Goal: Task Accomplishment & Management: Use online tool/utility

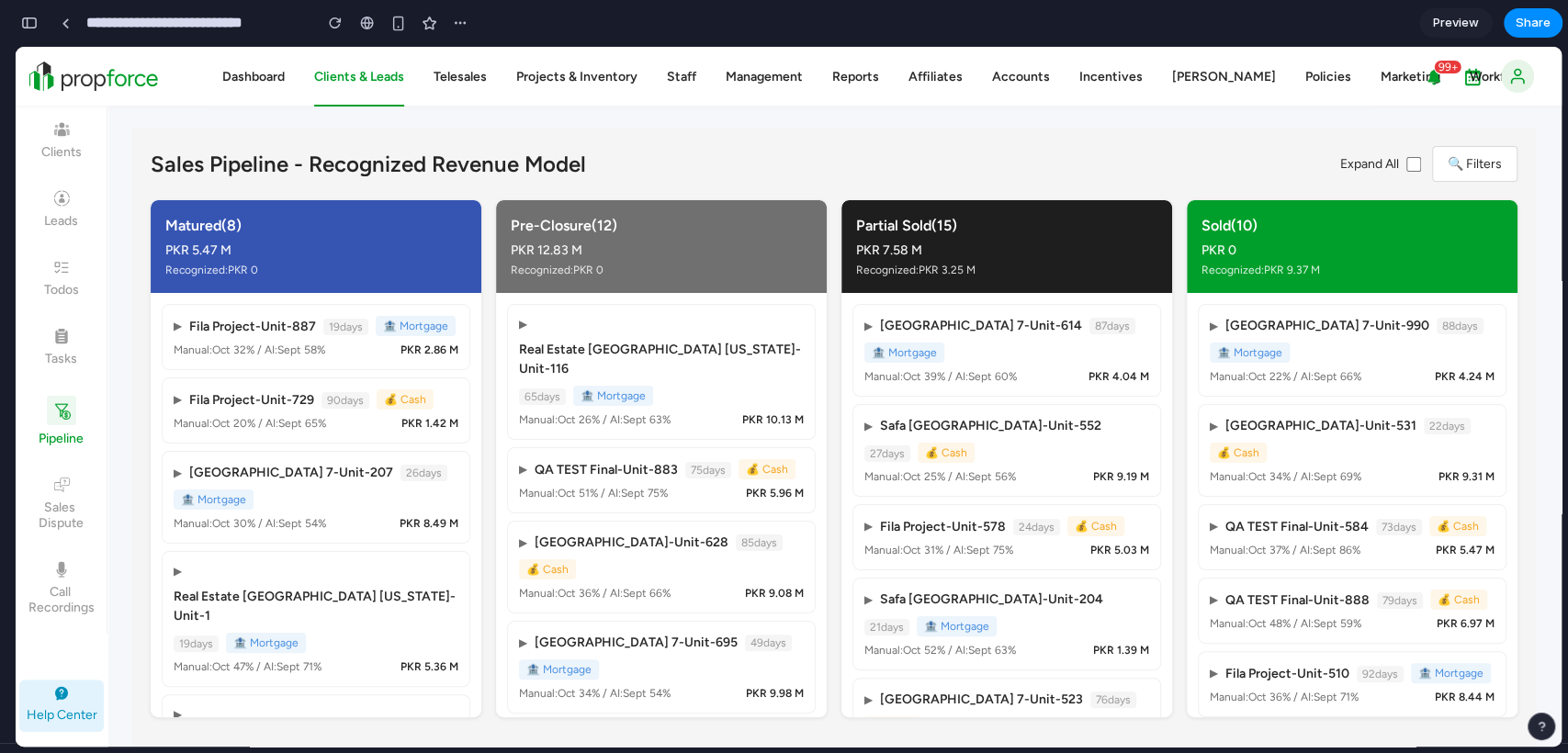
click at [1460, 25] on span "Preview" at bounding box center [1455, 22] width 46 height 18
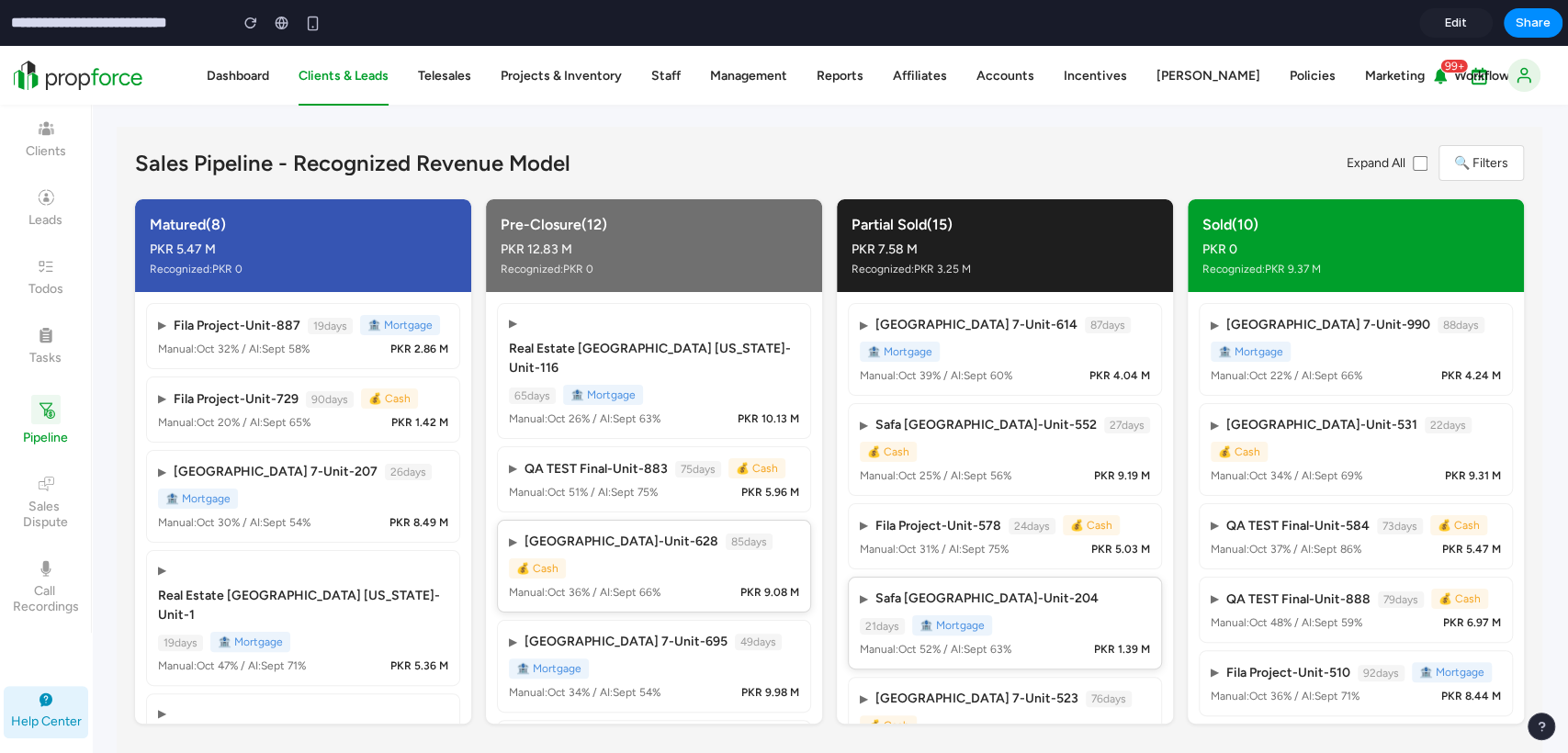
click at [1033, 601] on div "▶ Safa [GEOGRAPHIC_DATA] - Unit-204 21 days 🏦 Mortgage" at bounding box center [1004, 611] width 290 height 47
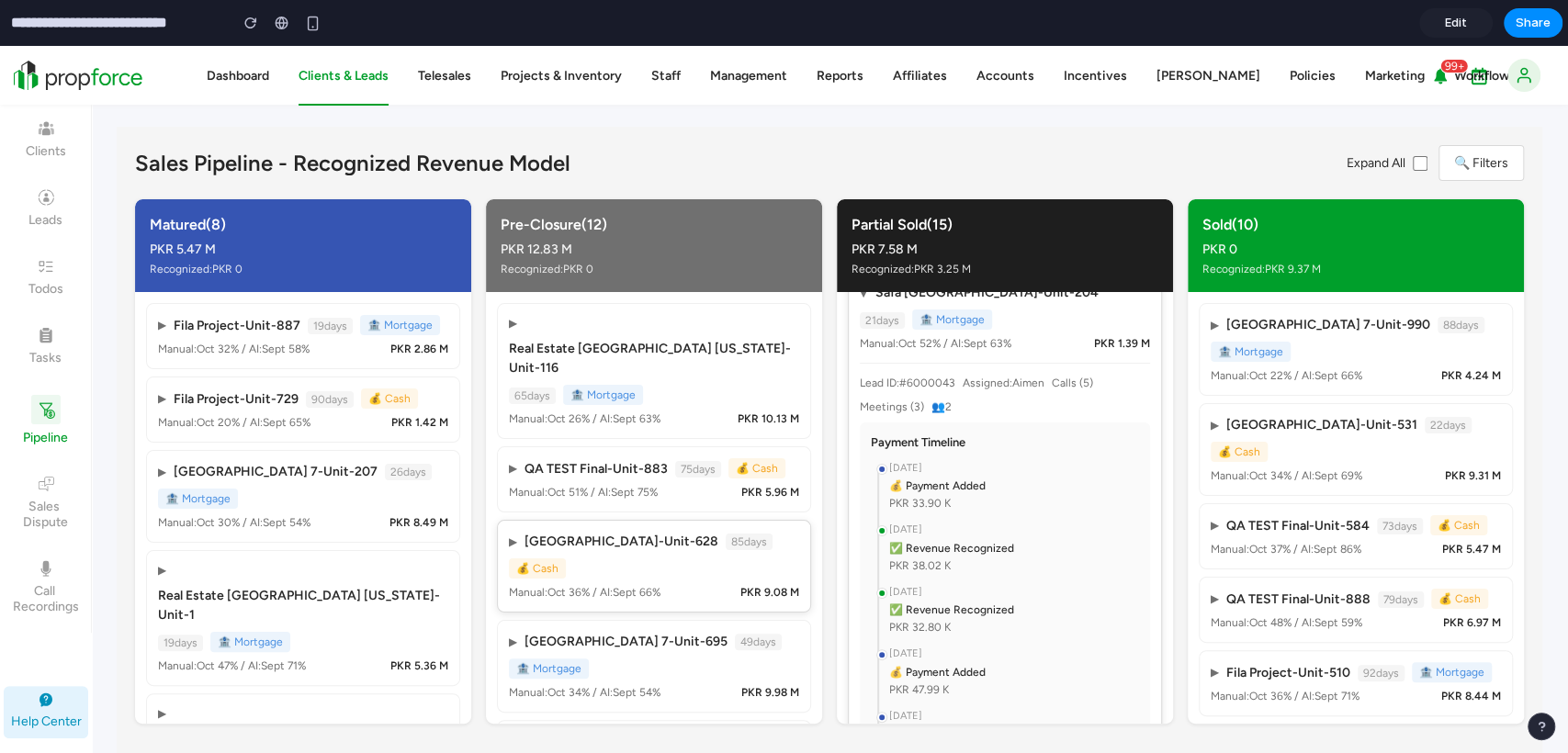
click at [922, 646] on div "[DATE]" at bounding box center [1014, 654] width 250 height 16
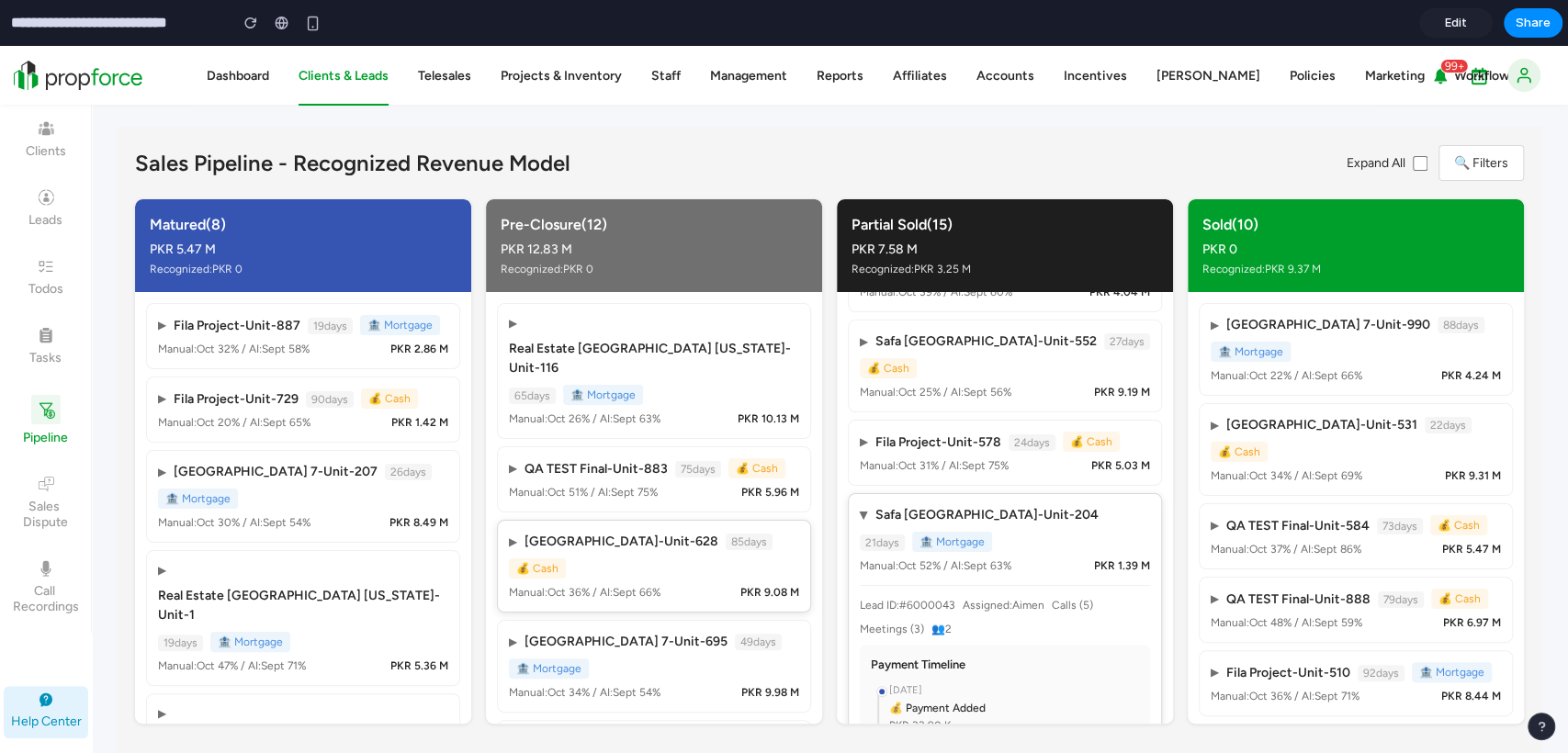
scroll to position [0, 0]
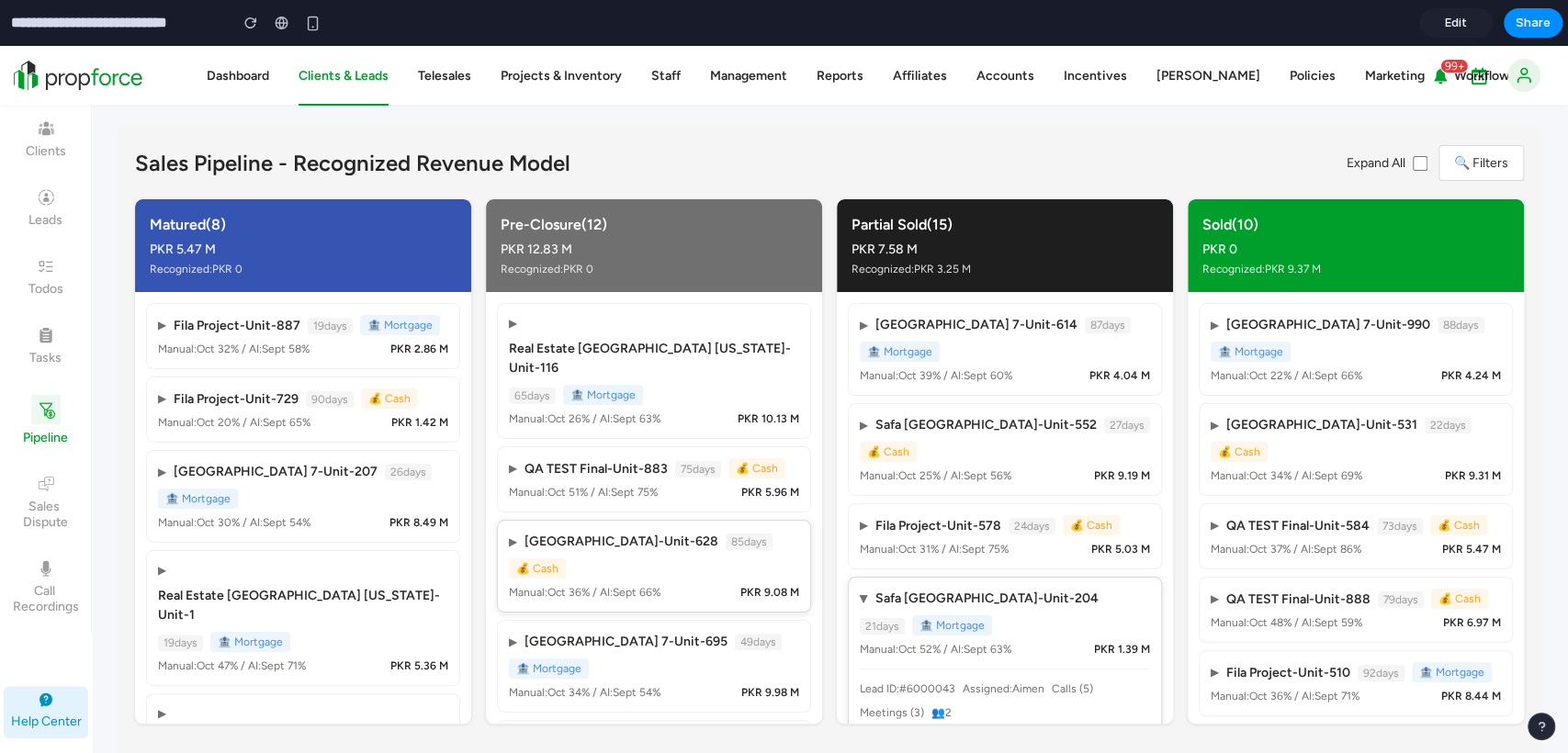
click at [962, 588] on div "▶ Safa [GEOGRAPHIC_DATA] - Unit-204 21 days 🏦 Mortgage" at bounding box center [1004, 611] width 290 height 47
click at [996, 340] on div "AI Probable Revenue: PKR 148.50 K" at bounding box center [970, 337] width 197 height 16
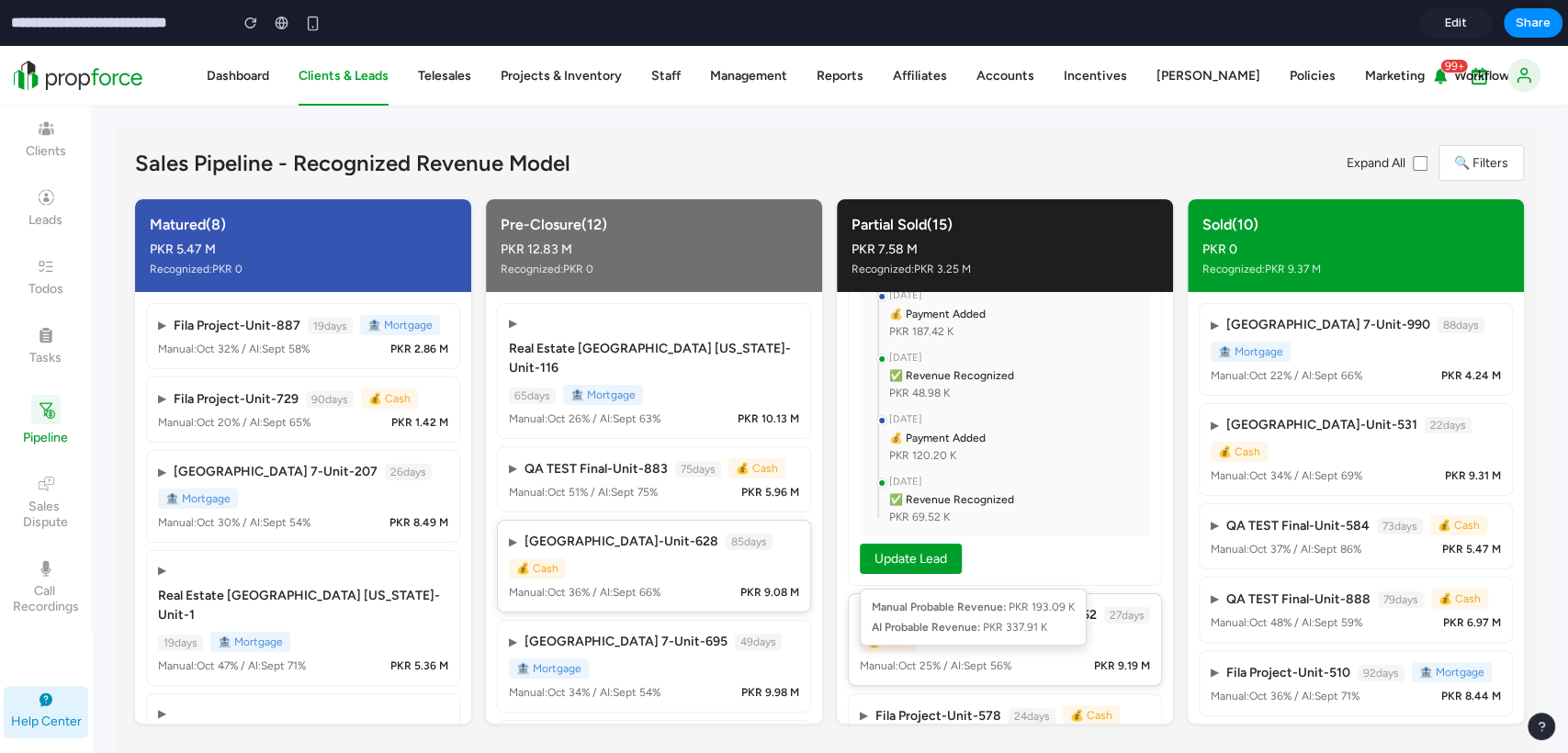
scroll to position [408, 0]
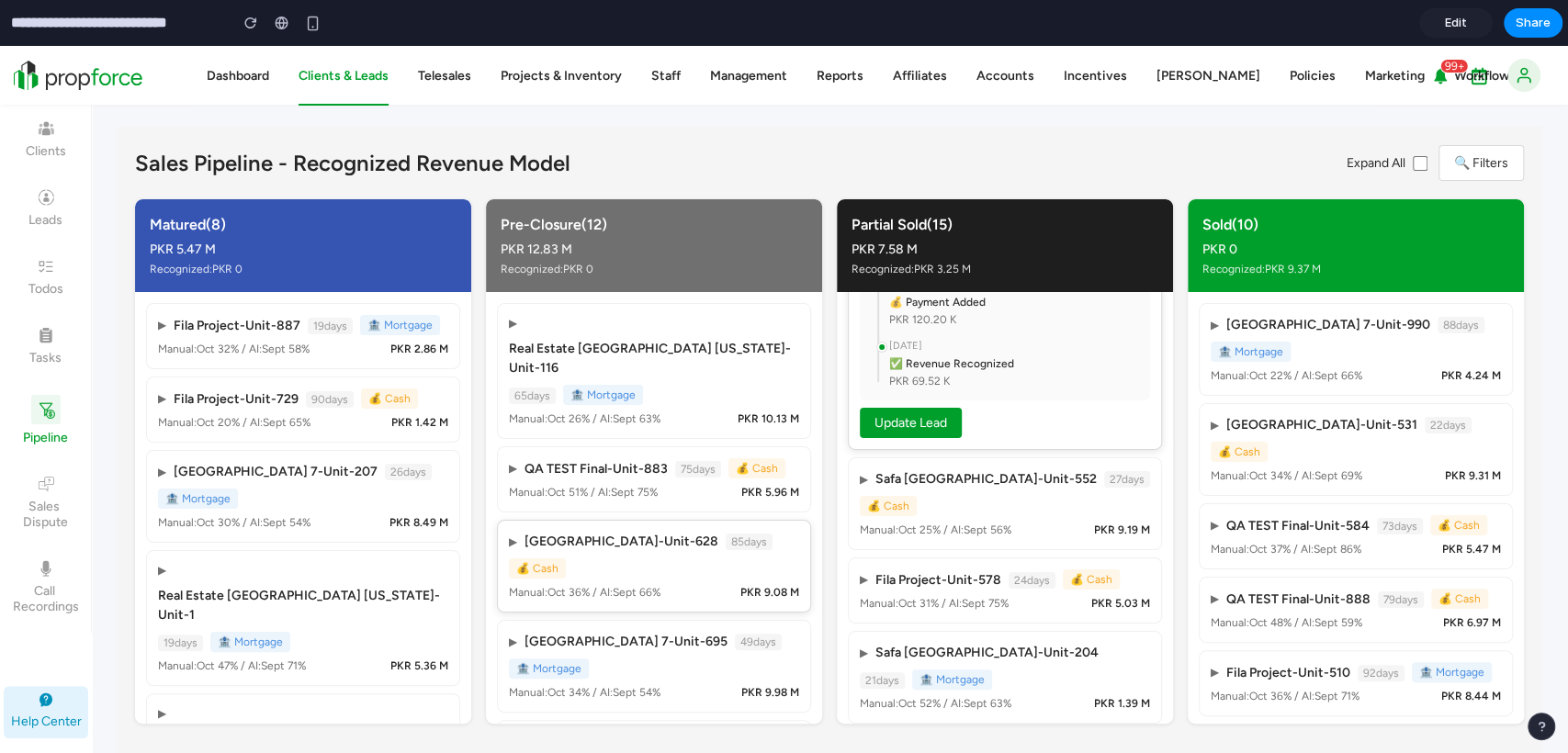
click at [920, 443] on div "▶ [GEOGRAPHIC_DATA] 7 - Unit-614 87 days 🏦 Mortgage Manual: Oct 39 % / AI: Sept…" at bounding box center [1005, 172] width 315 height 554
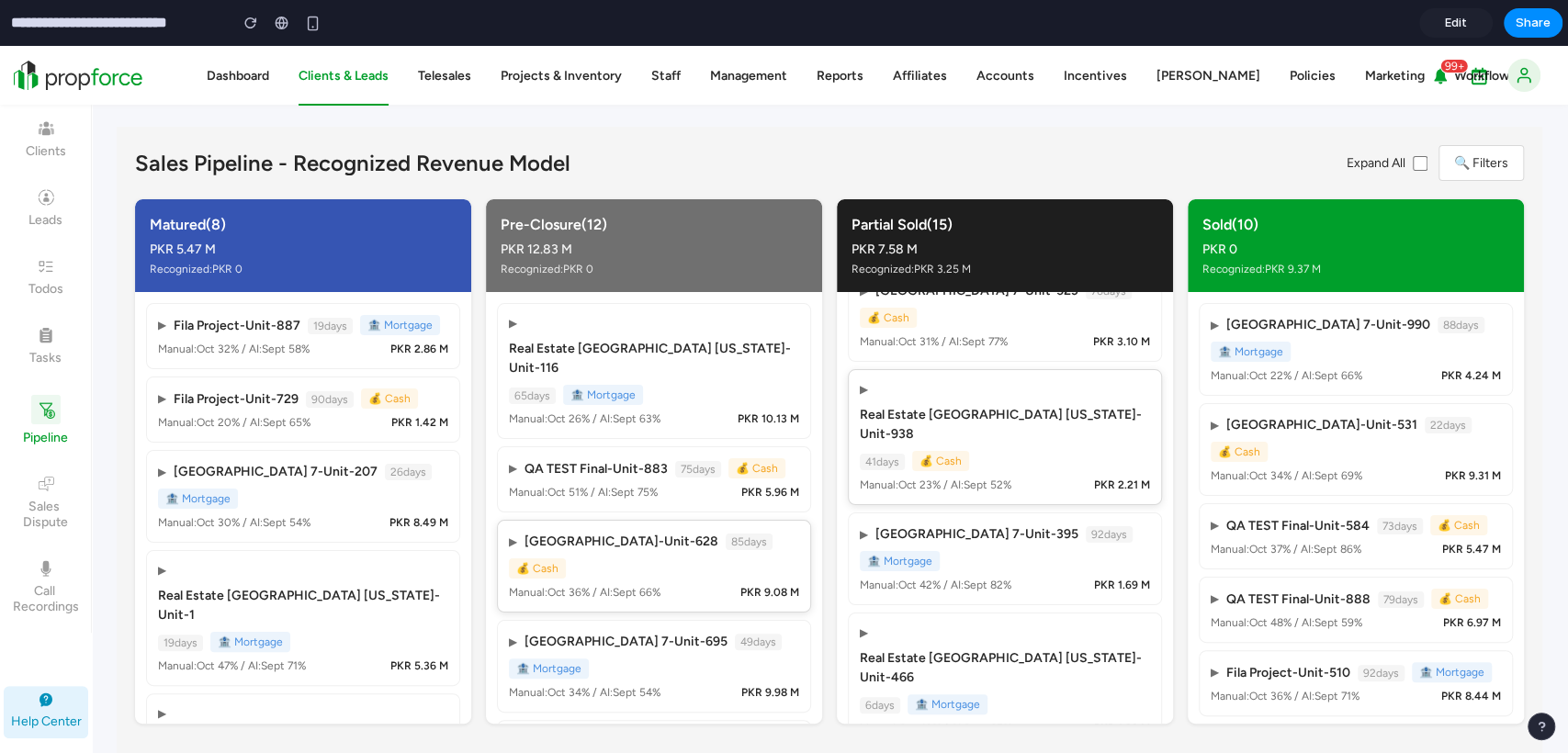
click at [923, 426] on div "▶ Real Estate [GEOGRAPHIC_DATA] [US_STATE] - Unit-938 41 days 💰 Cash Manual: [D…" at bounding box center [1005, 437] width 315 height 136
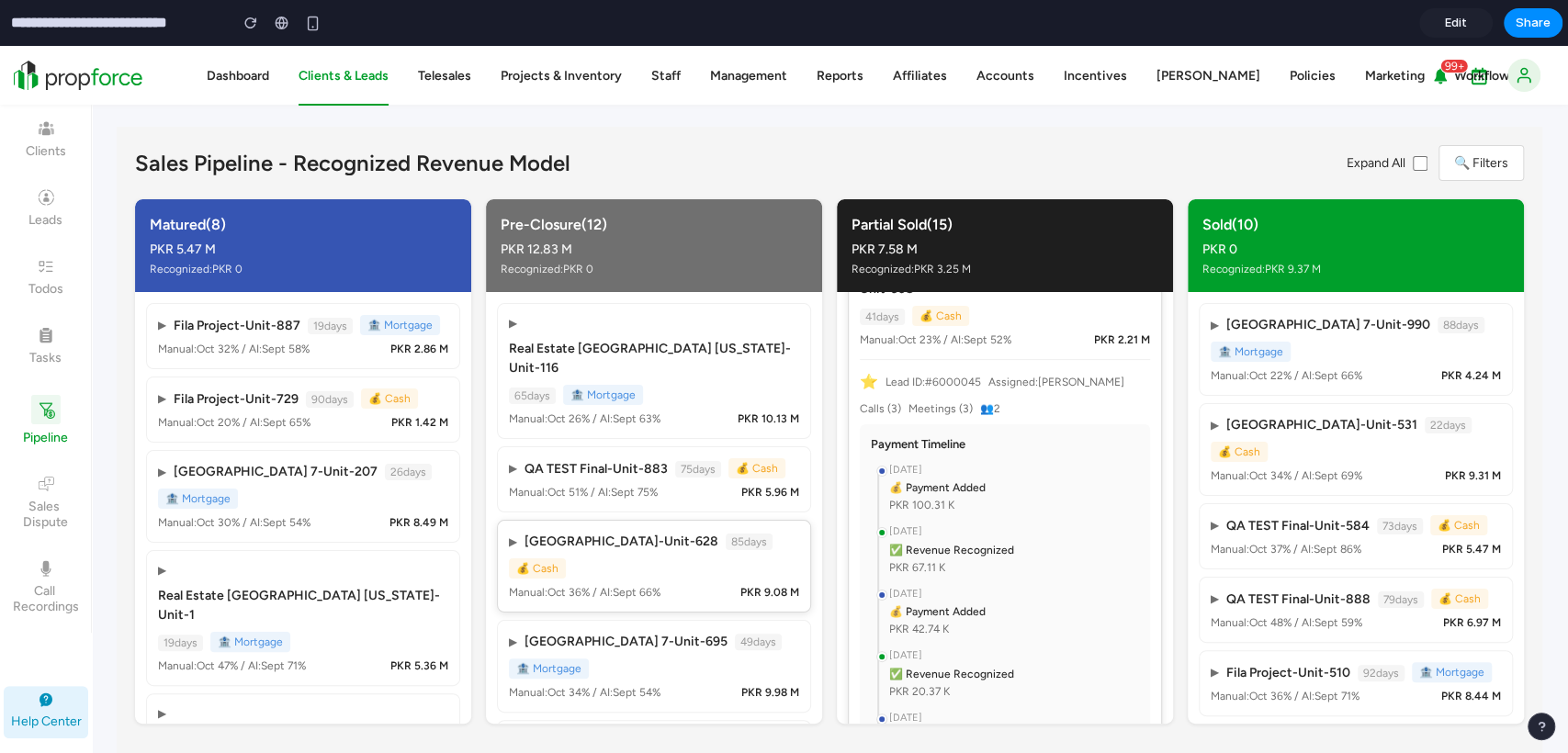
scroll to position [611, 0]
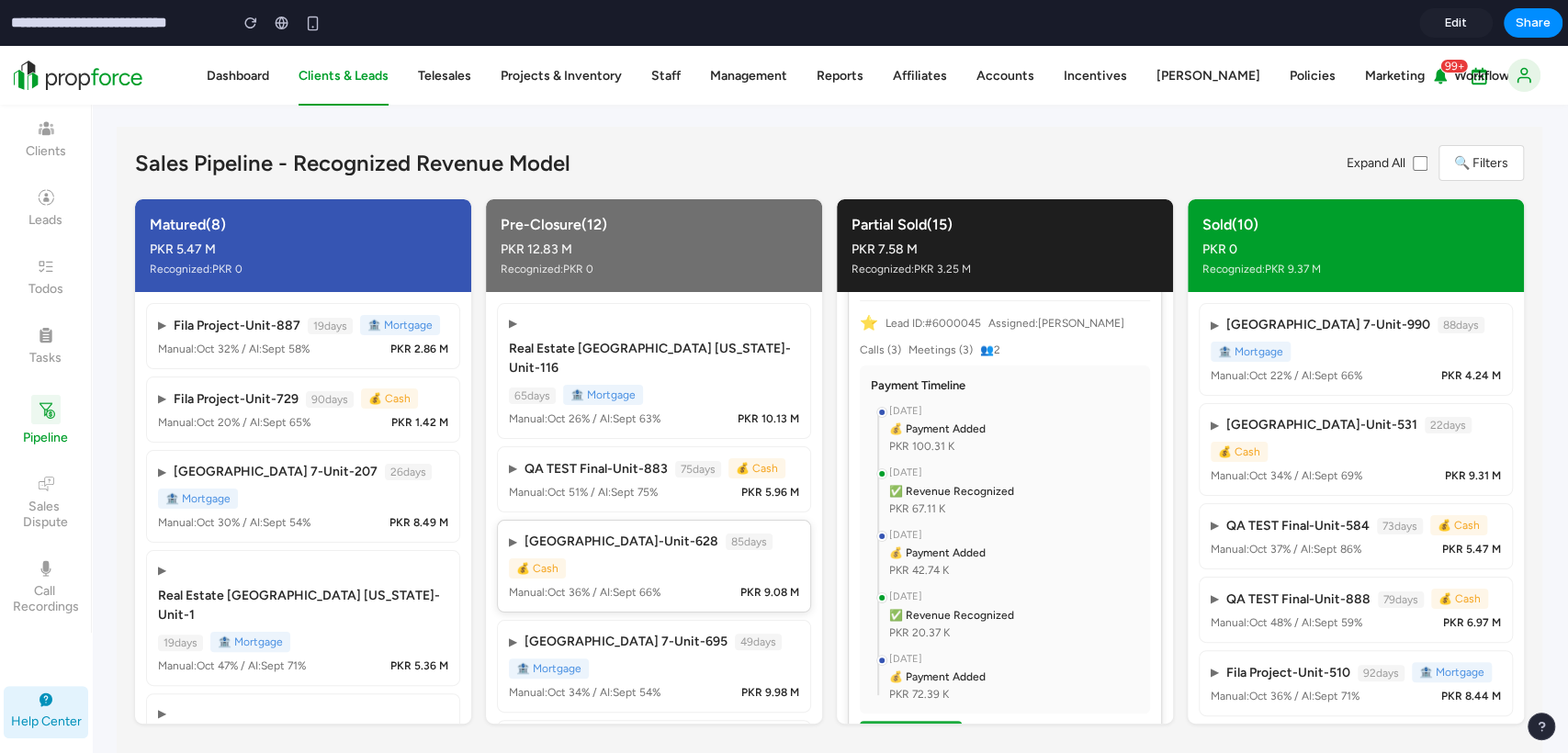
click at [932, 721] on button "Update Lead" at bounding box center [910, 736] width 102 height 30
select select "**********"
